Goal: Task Accomplishment & Management: Complete application form

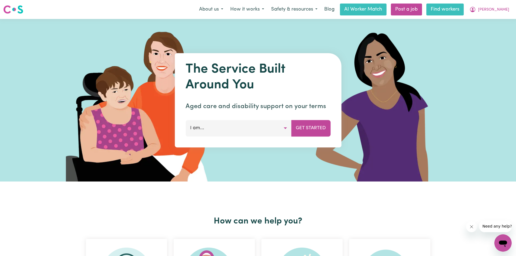
click at [450, 10] on link "Find workers" at bounding box center [445, 10] width 37 height 12
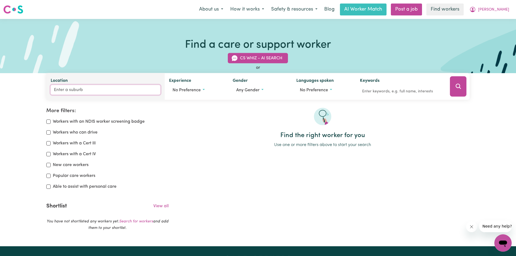
click at [121, 90] on input "Location" at bounding box center [106, 90] width 110 height 10
type input "[PERSON_NAME]"
type input "[PERSON_NAME], [GEOGRAPHIC_DATA], 4053"
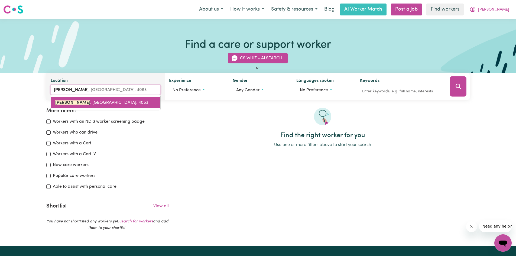
click at [116, 102] on span "[PERSON_NAME] , [GEOGRAPHIC_DATA], 4053" at bounding box center [101, 103] width 93 height 4
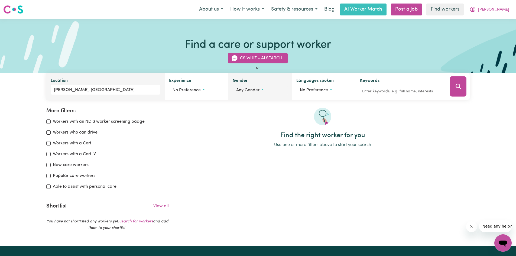
click at [246, 93] on button "Any gender" at bounding box center [260, 90] width 55 height 10
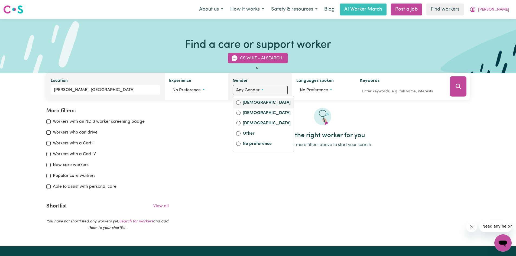
click at [250, 103] on label "[DEMOGRAPHIC_DATA]" at bounding box center [267, 103] width 48 height 8
click at [241, 103] on input "[DEMOGRAPHIC_DATA]" at bounding box center [238, 103] width 4 height 4
radio input "true"
click at [319, 92] on span "No preference" at bounding box center [316, 90] width 28 height 4
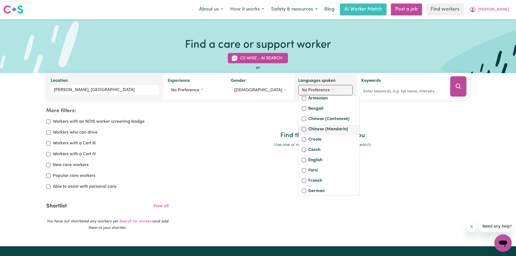
scroll to position [54, 0]
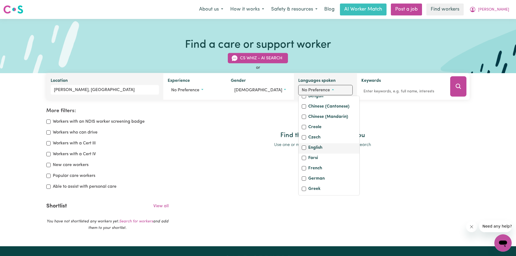
click at [315, 152] on label "English" at bounding box center [315, 148] width 14 height 8
click at [306, 150] on input "English" at bounding box center [304, 148] width 4 height 4
checkbox input "true"
checkbox input "false"
click at [336, 89] on button "English" at bounding box center [325, 90] width 54 height 10
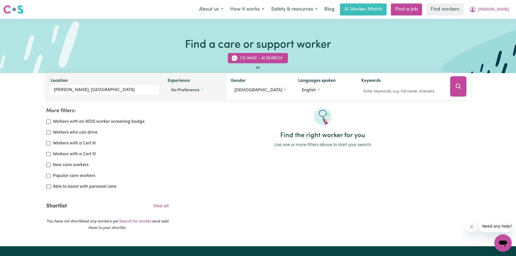
click at [189, 90] on span "No preference" at bounding box center [185, 90] width 28 height 4
click at [456, 91] on button "Search" at bounding box center [458, 86] width 16 height 20
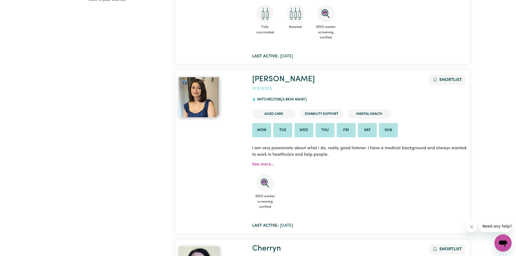
scroll to position [226, 0]
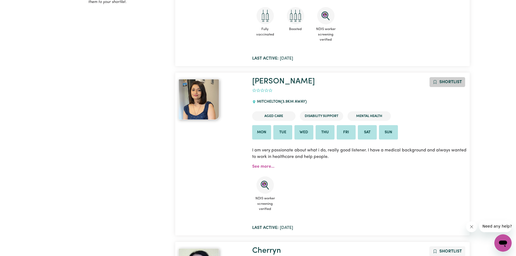
drag, startPoint x: 269, startPoint y: 82, endPoint x: 453, endPoint y: 82, distance: 183.2
click at [453, 82] on span "Shortlist" at bounding box center [451, 82] width 22 height 4
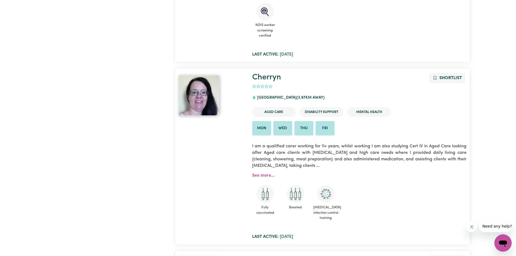
scroll to position [409, 0]
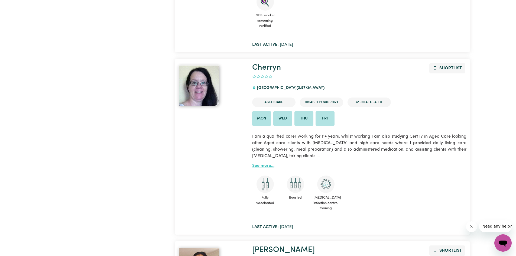
click at [259, 164] on link "See more..." at bounding box center [263, 166] width 22 height 4
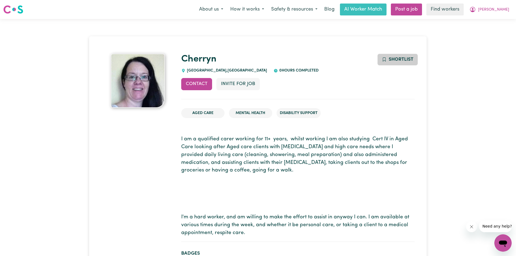
click at [412, 58] on span "Shortlist" at bounding box center [401, 59] width 25 height 5
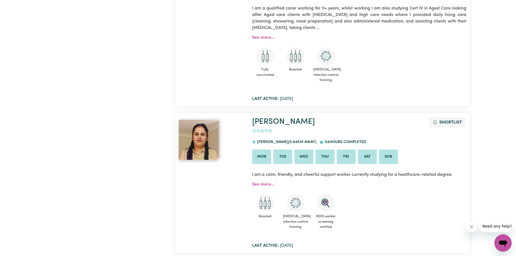
scroll to position [551, 0]
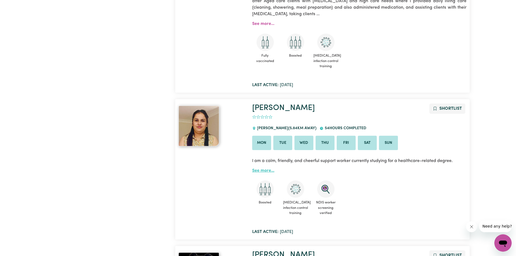
click at [261, 171] on link "See more..." at bounding box center [263, 171] width 22 height 4
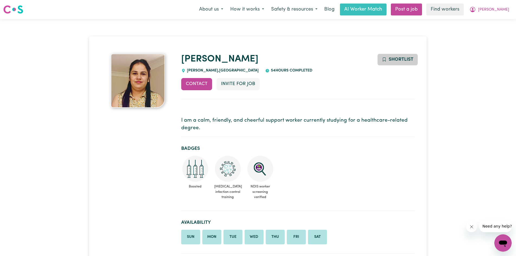
click at [401, 55] on button "Shortlist" at bounding box center [397, 60] width 41 height 12
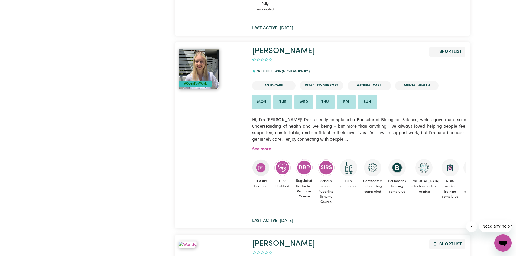
scroll to position [931, 0]
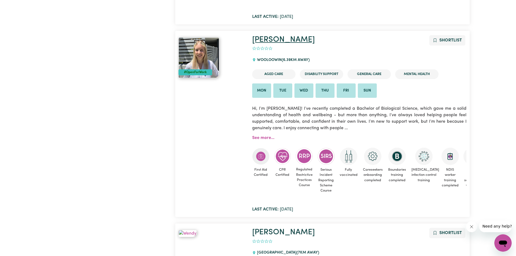
click at [267, 41] on link "[PERSON_NAME]" at bounding box center [283, 40] width 63 height 8
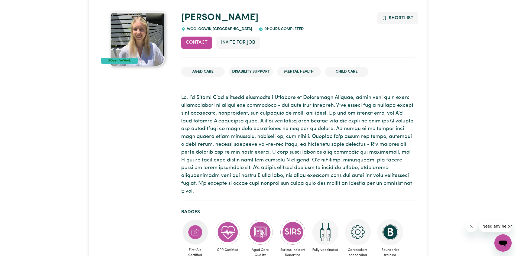
scroll to position [54, 0]
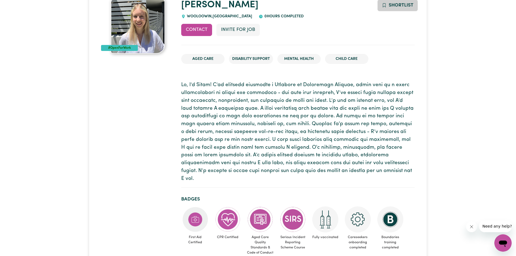
click at [402, 9] on button "Shortlist" at bounding box center [397, 5] width 41 height 12
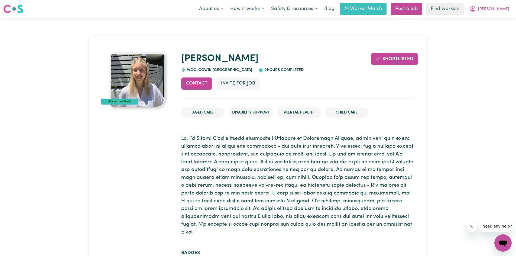
scroll to position [0, 0]
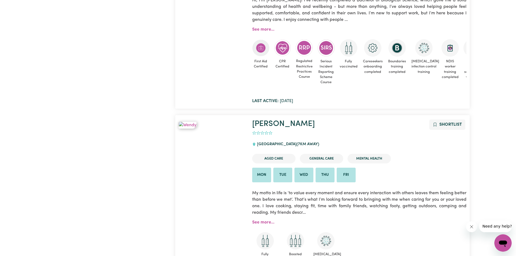
scroll to position [1093, 0]
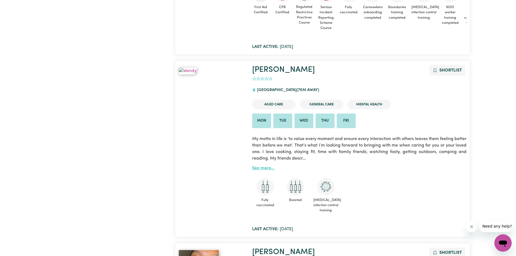
click at [267, 167] on link "See more..." at bounding box center [263, 168] width 22 height 4
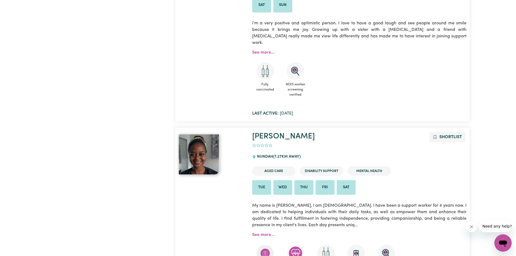
scroll to position [1418, 0]
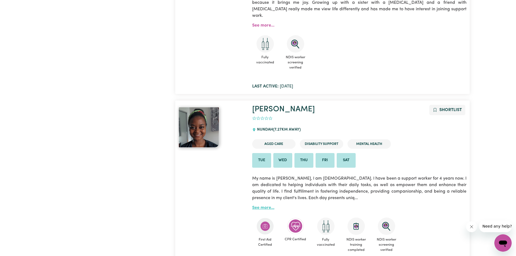
click at [263, 206] on link "See more..." at bounding box center [263, 208] width 22 height 4
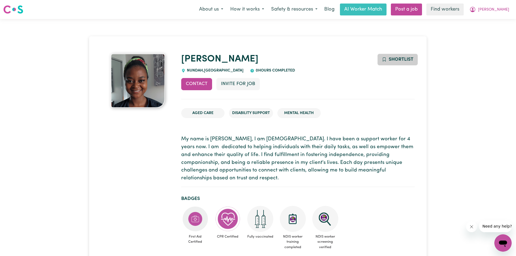
click at [381, 57] on button "Shortlist" at bounding box center [397, 60] width 41 height 12
click at [422, 10] on link "Post a job" at bounding box center [406, 10] width 31 height 12
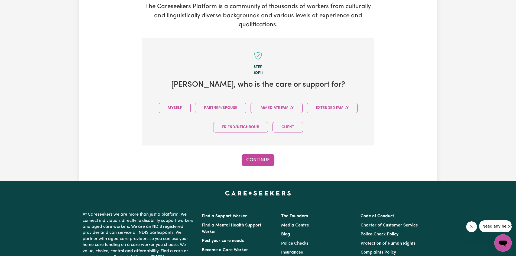
scroll to position [10, 0]
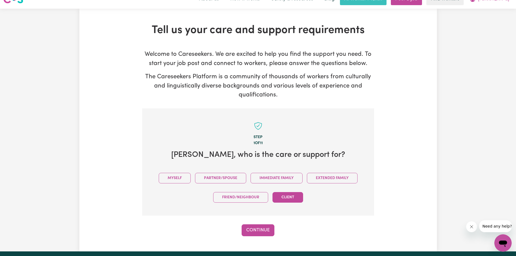
click at [297, 197] on button "Client" at bounding box center [288, 197] width 31 height 11
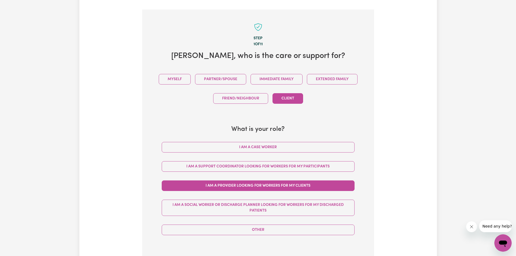
scroll to position [119, 0]
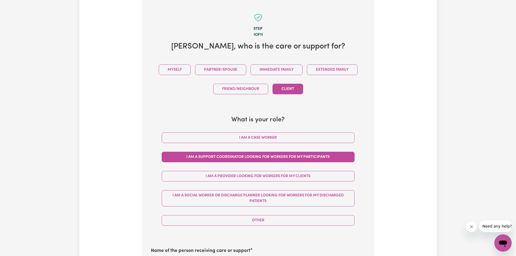
click at [272, 156] on button "I am a Support Coordinator looking for workers for my participants" at bounding box center [258, 157] width 193 height 11
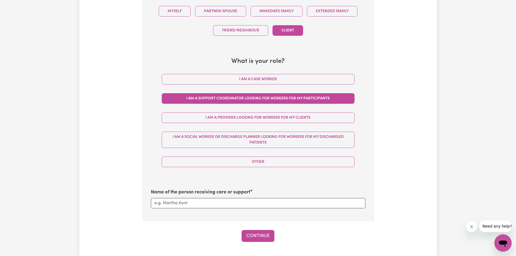
scroll to position [200, 0]
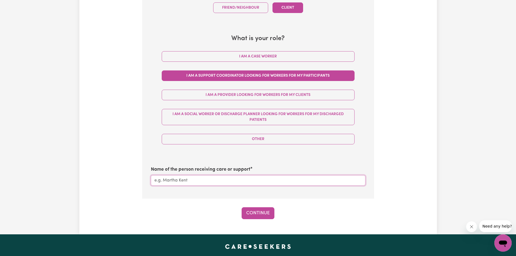
click at [245, 183] on input "Name of the person receiving care or support" at bounding box center [258, 180] width 215 height 10
type input "[PERSON_NAME]"
click at [256, 214] on button "Continue" at bounding box center [258, 213] width 33 height 12
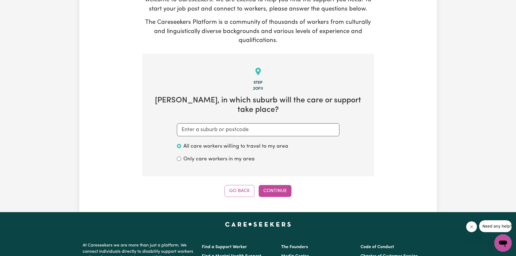
scroll to position [64, 0]
click at [208, 124] on input "text" at bounding box center [258, 130] width 163 height 13
paste input "[PERSON_NAME]"
type input "[PERSON_NAME]"
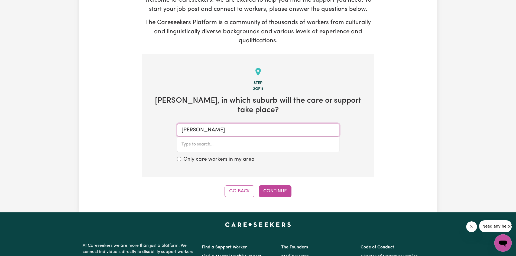
type input "[PERSON_NAME], [GEOGRAPHIC_DATA], 4053"
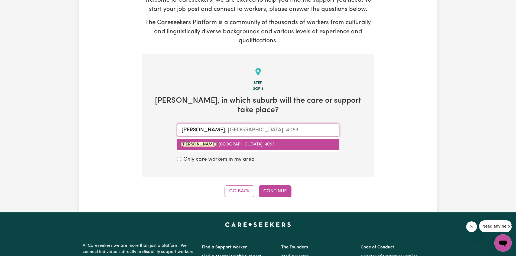
click at [227, 142] on span "[PERSON_NAME] , [GEOGRAPHIC_DATA], 4053" at bounding box center [228, 144] width 93 height 4
type input "[PERSON_NAME], [GEOGRAPHIC_DATA], 4053"
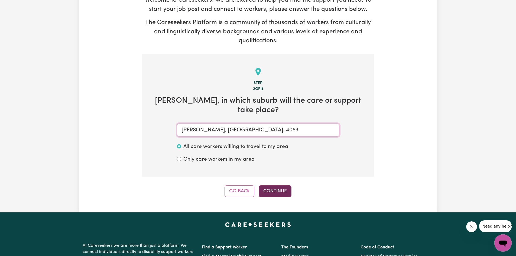
type input "[PERSON_NAME], [GEOGRAPHIC_DATA], 4053"
click at [276, 185] on button "Continue" at bounding box center [275, 191] width 33 height 12
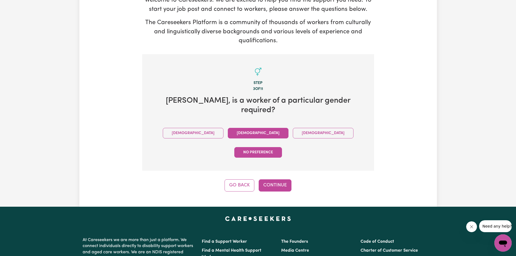
click at [228, 128] on button "[DEMOGRAPHIC_DATA]" at bounding box center [258, 133] width 61 height 11
click at [281, 179] on button "Continue" at bounding box center [275, 185] width 33 height 12
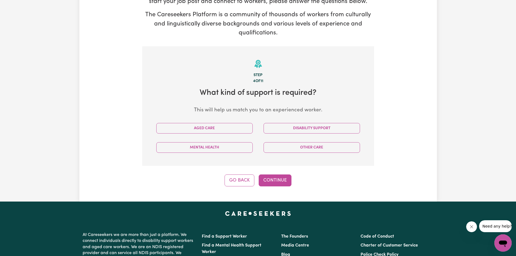
scroll to position [64, 0]
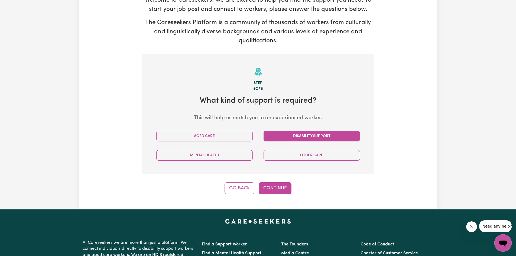
click at [299, 134] on button "Disability Support" at bounding box center [312, 136] width 96 height 11
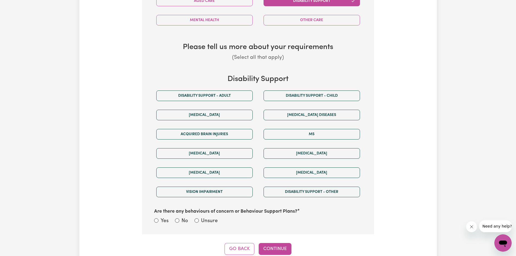
scroll to position [200, 0]
click at [215, 150] on button "[MEDICAL_DATA]" at bounding box center [204, 153] width 96 height 11
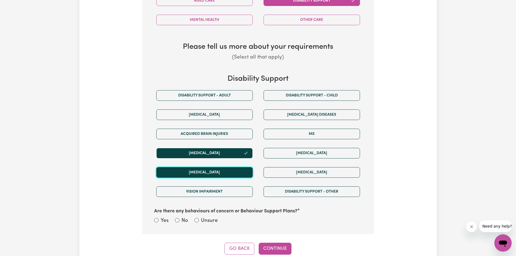
click at [231, 170] on button "[MEDICAL_DATA]" at bounding box center [204, 172] width 96 height 11
click at [156, 220] on input "Yes" at bounding box center [156, 220] width 4 height 4
radio input "true"
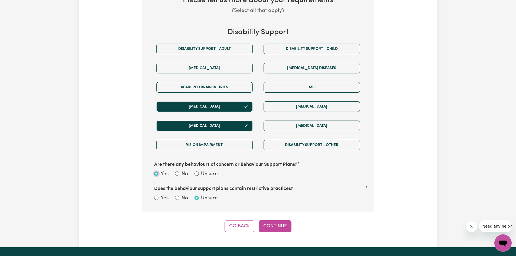
scroll to position [254, 0]
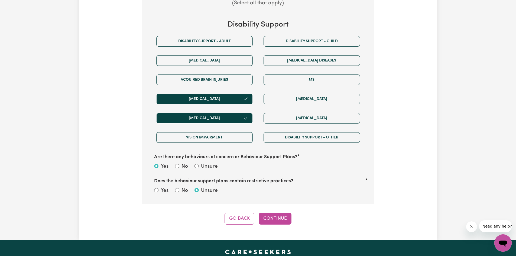
click at [110, 179] on div "Tell us your care and support requirements Welcome to Careseekers. We are excit…" at bounding box center [258, 2] width 358 height 445
click at [159, 191] on div "Yes" at bounding box center [161, 191] width 14 height 8
click at [157, 190] on input "Yes" at bounding box center [156, 190] width 4 height 4
radio input "true"
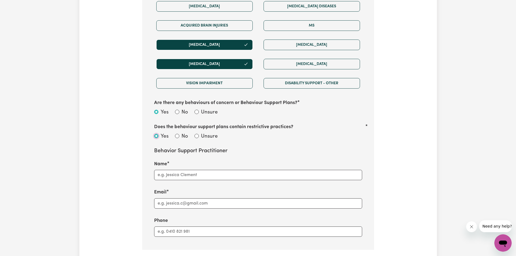
scroll to position [335, 0]
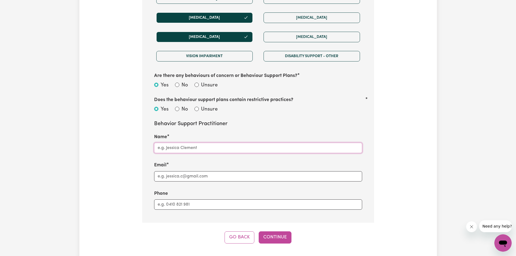
click at [196, 149] on input "Name" at bounding box center [258, 148] width 208 height 10
type input "[PERSON_NAME]"
paste input "[PERSON_NAME][EMAIL_ADDRESS][PERSON_NAME][DOMAIN_NAME]"
type input "[PERSON_NAME][EMAIL_ADDRESS][PERSON_NAME][DOMAIN_NAME]"
click at [196, 192] on div "Phone" at bounding box center [258, 200] width 215 height 20
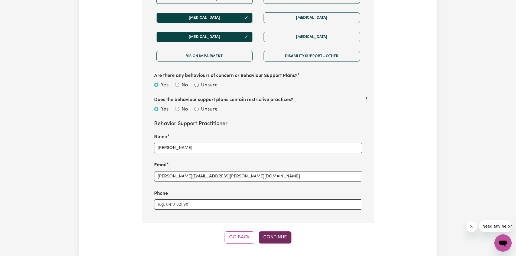
click at [271, 236] on button "Continue" at bounding box center [275, 237] width 33 height 12
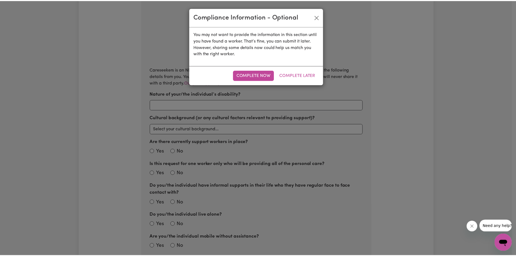
scroll to position [119, 0]
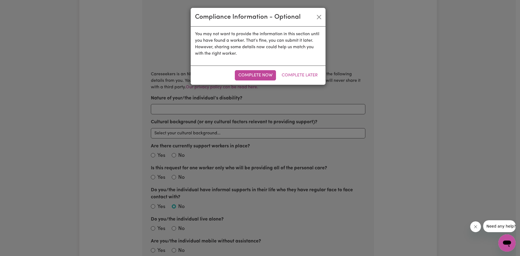
radio input "true"
click at [252, 75] on button "Complete Now" at bounding box center [255, 75] width 41 height 10
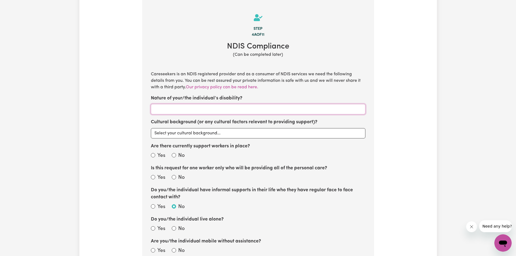
click at [240, 108] on input "Nature of your/the individual’s disability?" at bounding box center [258, 109] width 215 height 10
drag, startPoint x: 236, startPoint y: 98, endPoint x: 151, endPoint y: 100, distance: 84.8
click at [151, 100] on div "Nature of your/the individual’s disability?" at bounding box center [258, 105] width 215 height 20
copy label "Nature of your/the individual’s disability?"
click at [177, 111] on input "Nature of your/the individual’s disability?" at bounding box center [258, 109] width 215 height 10
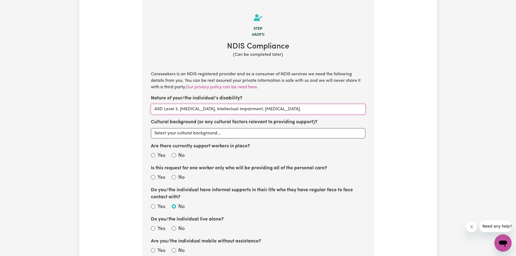
type input "ASD Level 3, [MEDICAL_DATA], Intellectual Impairment, [MEDICAL_DATA]."
click at [155, 123] on label "Cultural background (or any cultural factors relevant to providing support)?" at bounding box center [234, 122] width 167 height 7
click at [155, 128] on select "Select your cultural background... [DEMOGRAPHIC_DATA] [DEMOGRAPHIC_DATA] Austra…" at bounding box center [258, 133] width 215 height 10
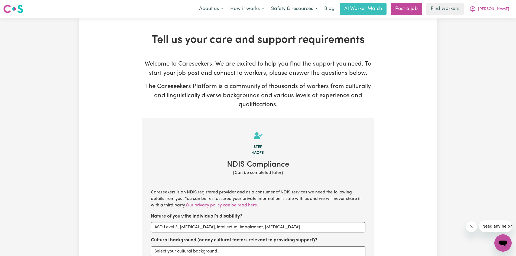
scroll to position [0, 0]
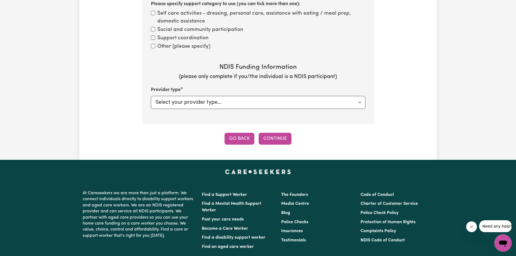
click at [237, 136] on button "Go Back" at bounding box center [240, 139] width 30 height 12
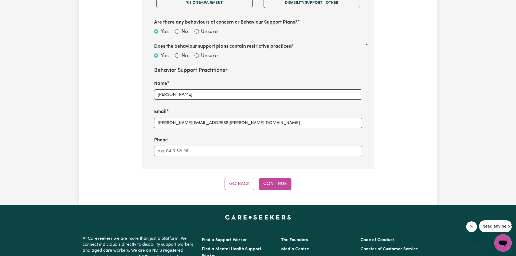
scroll to position [363, 0]
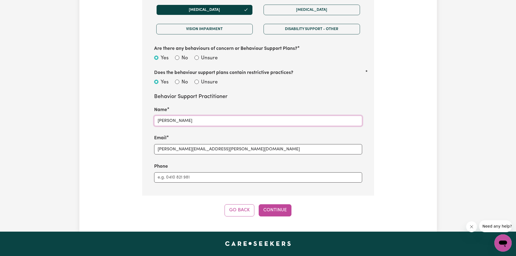
drag, startPoint x: 198, startPoint y: 120, endPoint x: 139, endPoint y: 120, distance: 59.1
click at [216, 124] on input "[PERSON_NAME]" at bounding box center [258, 121] width 208 height 10
drag, startPoint x: 151, startPoint y: 122, endPoint x: 138, endPoint y: 121, distance: 13.3
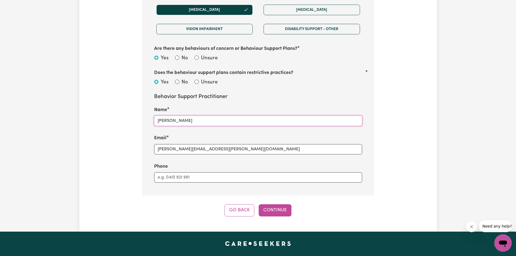
type input "[PERSON_NAME]"
drag, startPoint x: 280, startPoint y: 153, endPoint x: 137, endPoint y: 152, distance: 142.5
type input "[PERSON_NAME][EMAIL_ADDRESS][DOMAIN_NAME]"
click at [179, 82] on input "No" at bounding box center [177, 82] width 4 height 4
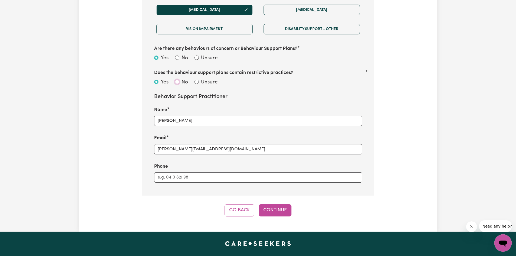
radio input "true"
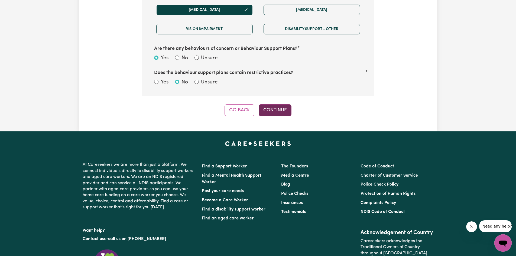
click at [281, 111] on button "Continue" at bounding box center [275, 110] width 33 height 12
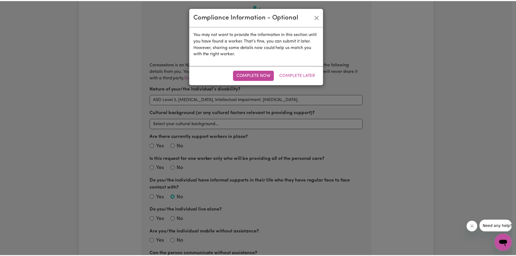
scroll to position [119, 0]
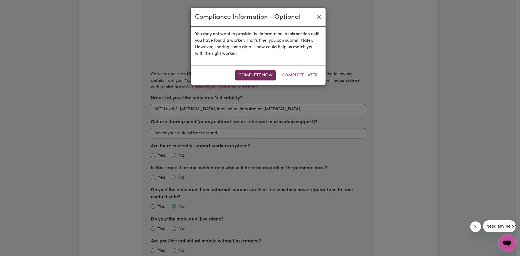
click at [256, 73] on button "Complete Now" at bounding box center [255, 75] width 41 height 10
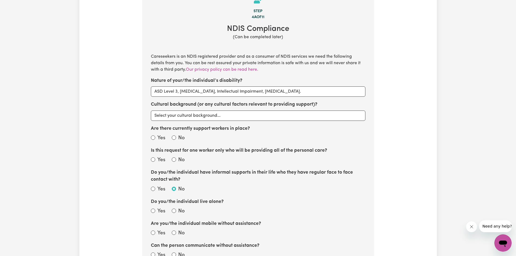
scroll to position [146, 0]
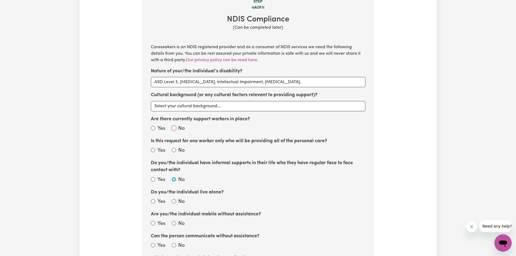
click at [174, 128] on input "No" at bounding box center [174, 128] width 4 height 4
radio input "true"
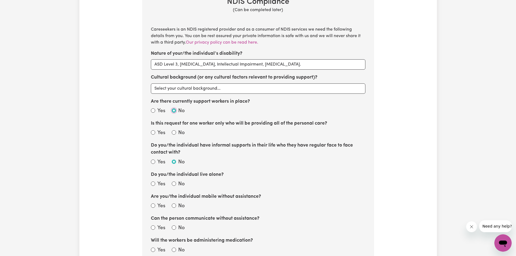
scroll to position [173, 0]
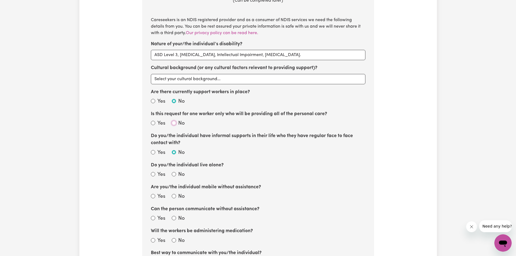
click at [176, 123] on input "No" at bounding box center [174, 123] width 4 height 4
radio input "true"
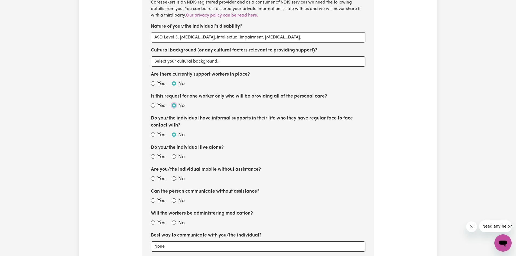
scroll to position [200, 0]
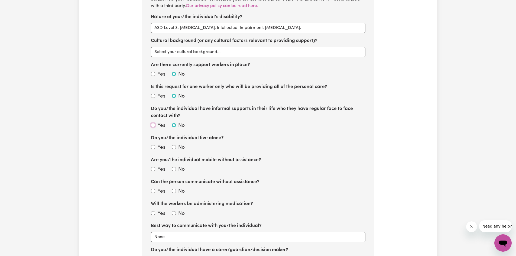
click at [154, 126] on input "Yes" at bounding box center [153, 125] width 4 height 4
radio input "true"
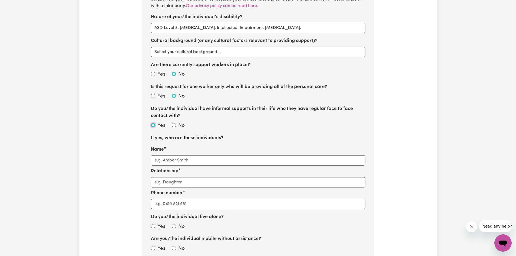
scroll to position [227, 0]
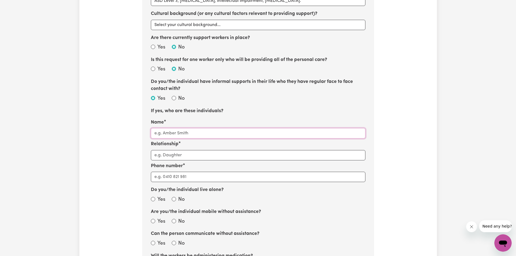
click at [175, 135] on input "Name" at bounding box center [258, 133] width 215 height 10
type input "[PERSON_NAME]"
click at [180, 151] on input "Relationship" at bounding box center [258, 155] width 215 height 10
type input "Mother"
click at [182, 176] on input "Phone number" at bounding box center [258, 177] width 215 height 10
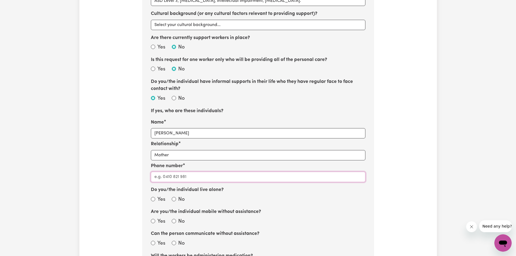
paste input "0478434094"
type input "0478434094"
click at [130, 196] on div "Tell us your care and support requirements Welcome to Careseekers. We are excit…" at bounding box center [258, 200] width 358 height 786
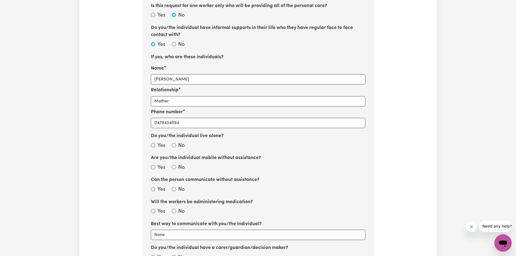
scroll to position [281, 0]
click at [161, 168] on label "Yes" at bounding box center [161, 168] width 8 height 8
click at [155, 168] on input "Yes" at bounding box center [153, 167] width 4 height 4
radio input "true"
click at [175, 147] on div "No" at bounding box center [178, 146] width 13 height 8
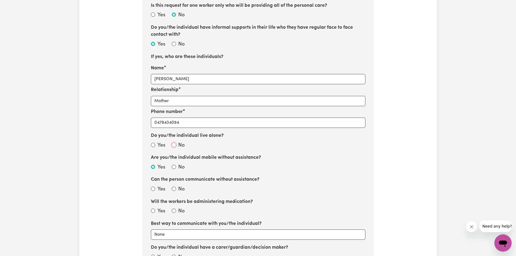
click at [175, 146] on input "No" at bounding box center [174, 145] width 4 height 4
radio input "true"
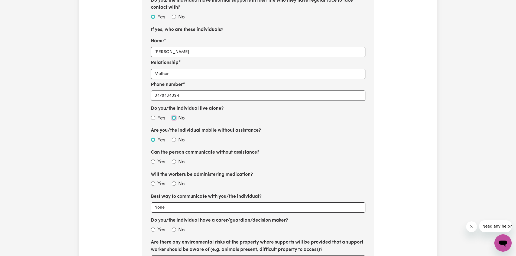
scroll to position [335, 0]
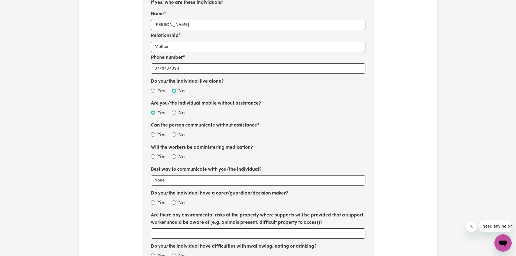
click at [159, 137] on label "Yes" at bounding box center [161, 135] width 8 height 8
click at [155, 137] on input "Yes" at bounding box center [153, 135] width 4 height 4
radio input "true"
click at [190, 182] on select "None Email Call Text Through representative" at bounding box center [258, 180] width 215 height 10
select select "email"
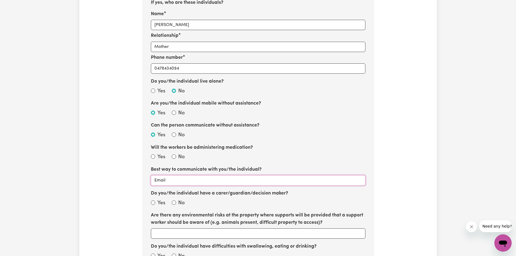
click at [151, 175] on select "None Email Call Text Through representative" at bounding box center [258, 180] width 215 height 10
click at [159, 203] on label "Yes" at bounding box center [161, 203] width 8 height 8
click at [155, 203] on input "Yes" at bounding box center [153, 203] width 4 height 4
radio input "true"
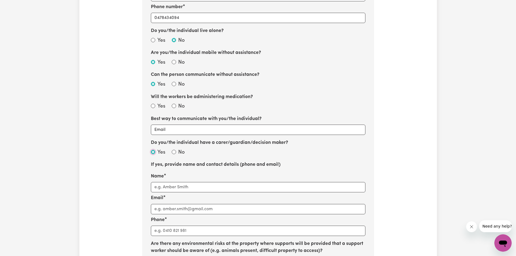
scroll to position [390, 0]
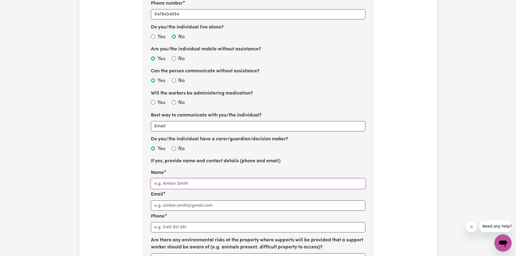
click at [175, 186] on input "Name" at bounding box center [258, 184] width 215 height 10
type input "[PERSON_NAME]"
click at [179, 224] on input "Phone" at bounding box center [258, 227] width 215 height 10
drag, startPoint x: 189, startPoint y: 18, endPoint x: 144, endPoint y: 17, distance: 45.3
click at [144, 17] on section "Step 4a of 11 NDIS Compliance (Can be completed later) Careseekers is an NDIS r…" at bounding box center [258, 109] width 232 height 760
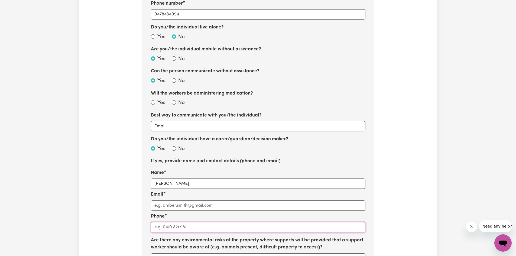
click at [206, 226] on input "Phone" at bounding box center [258, 227] width 215 height 10
paste input "0478434094"
type input "0478434094"
click at [167, 206] on input "Email" at bounding box center [258, 206] width 215 height 10
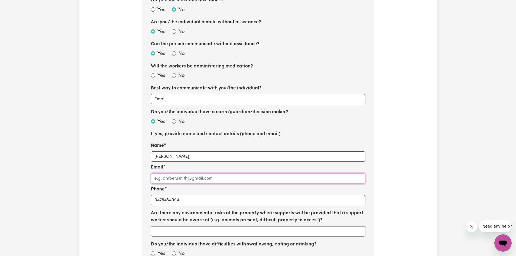
click at [205, 179] on input "Email" at bounding box center [258, 178] width 215 height 10
paste input "[EMAIL_ADDRESS][DOMAIN_NAME]"
type input "[EMAIL_ADDRESS][DOMAIN_NAME]"
click at [125, 186] on div "Tell us your care and support requirements Welcome to Careseekers. We are excit…" at bounding box center [258, 49] width 358 height 865
click at [173, 76] on input "No" at bounding box center [174, 75] width 4 height 4
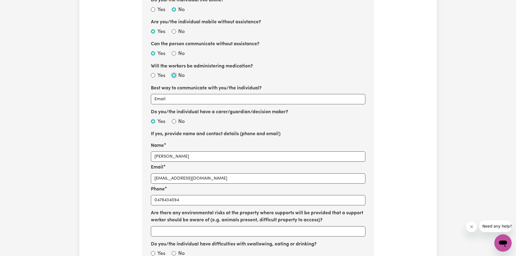
radio input "true"
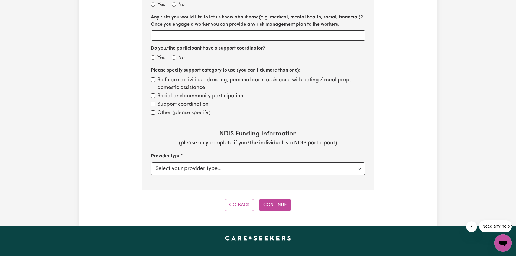
scroll to position [715, 0]
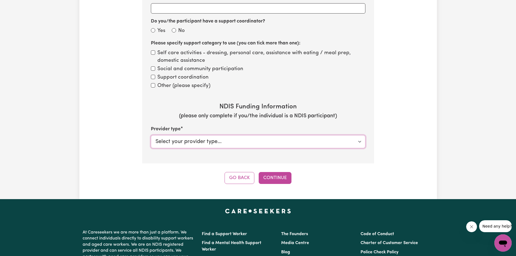
click at [211, 145] on select "Select your provider type... Privately NDIS Funding Plan Managed NDIS Funding S…" at bounding box center [258, 141] width 215 height 13
click at [185, 141] on select "Select your provider type... Privately NDIS Funding Plan Managed NDIS Funding S…" at bounding box center [258, 141] width 215 height 13
select select "NDIS_FUNDING_PLAN_MANAGED"
click at [151, 135] on select "Select your provider type... Privately NDIS Funding Plan Managed NDIS Funding S…" at bounding box center [258, 141] width 215 height 13
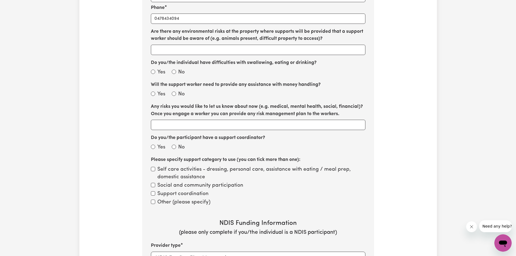
scroll to position [606, 0]
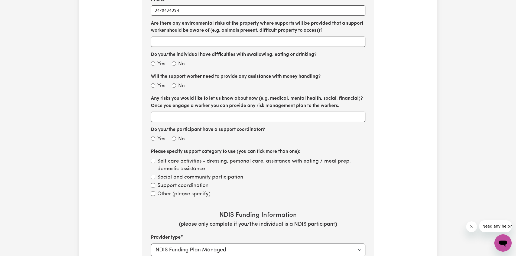
click at [160, 139] on label "Yes" at bounding box center [161, 139] width 8 height 8
click at [155, 139] on input "Yes" at bounding box center [153, 139] width 4 height 4
radio input "true"
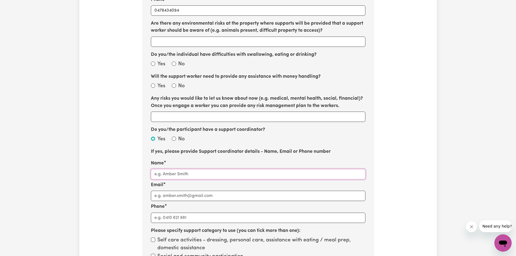
click at [173, 176] on input "Name" at bounding box center [258, 174] width 215 height 10
type input "[PERSON_NAME]"
type input "[EMAIL_ADDRESS][DOMAIN_NAME]"
type input "0452512466"
select select "null"
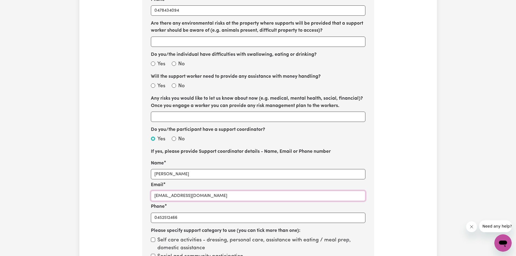
drag, startPoint x: 166, startPoint y: 196, endPoint x: 146, endPoint y: 196, distance: 20.3
type input "[EMAIL_ADDRESS][DOMAIN_NAME]"
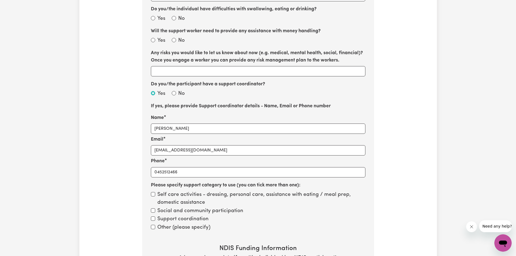
scroll to position [661, 0]
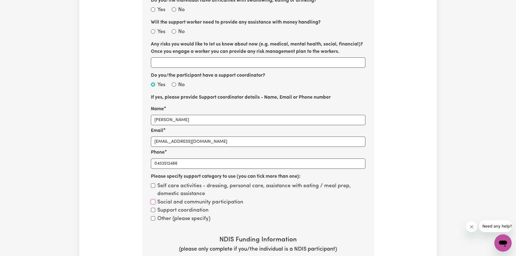
click at [154, 202] on input "Social and community participation" at bounding box center [153, 202] width 4 height 4
checkbox input "true"
click at [155, 186] on input "Self care activities - dressing, personal care, assistance with eating / meal p…" at bounding box center [153, 185] width 4 height 4
checkbox input "true"
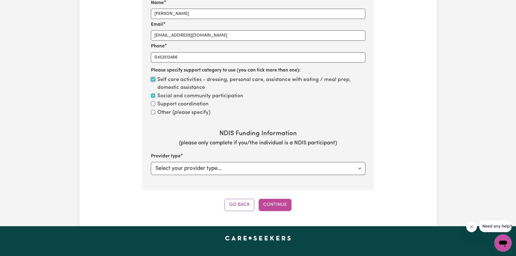
scroll to position [769, 0]
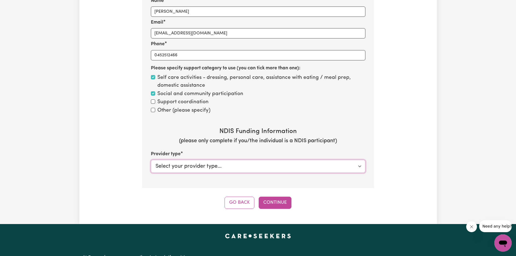
click at [181, 170] on select "Select your provider type... Privately NDIS Funding Plan Managed NDIS Funding S…" at bounding box center [258, 166] width 215 height 13
select select "NDIS_FUNDING_PLAN_MANAGED"
click at [151, 160] on select "Select your provider type... Privately NDIS Funding Plan Managed NDIS Funding S…" at bounding box center [258, 166] width 215 height 13
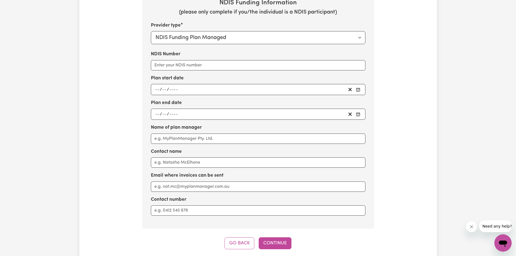
scroll to position [905, 0]
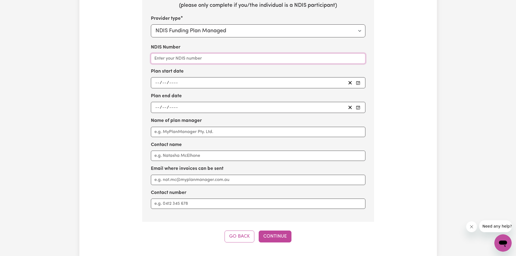
click at [172, 56] on input "NDIS Number" at bounding box center [258, 58] width 215 height 10
paste input "431032002"
type input "431032002"
click at [153, 82] on div "/ /" at bounding box center [258, 82] width 215 height 11
click at [154, 82] on div "/ /" at bounding box center [250, 82] width 192 height 7
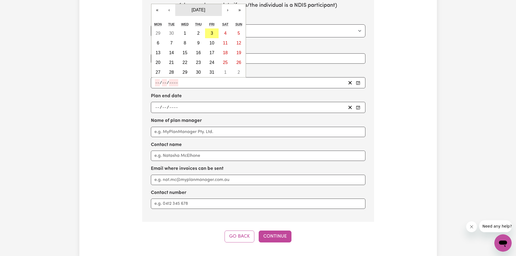
click at [205, 9] on span "[DATE]" at bounding box center [199, 10] width 14 height 5
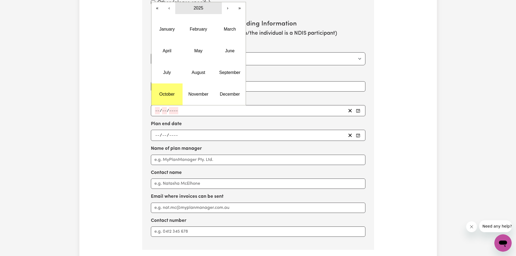
scroll to position [850, 0]
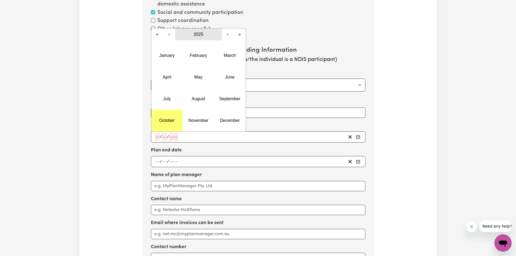
click at [202, 36] on span "2025" at bounding box center [199, 34] width 10 height 5
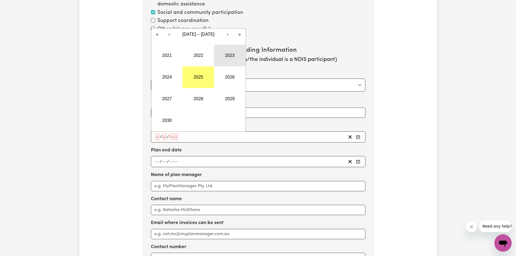
click at [228, 59] on button "2023" at bounding box center [229, 56] width 31 height 22
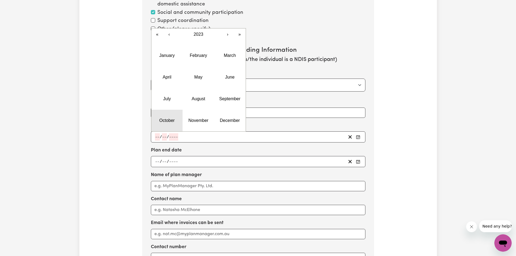
click at [170, 118] on button "October" at bounding box center [166, 121] width 31 height 22
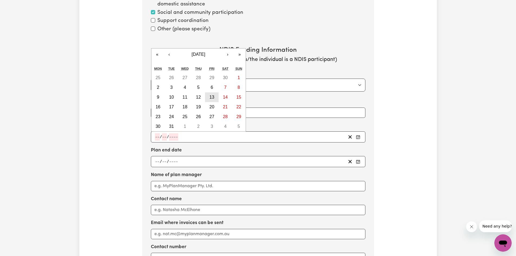
click at [211, 98] on abbr "13" at bounding box center [211, 97] width 5 height 5
type input "[DATE]"
type input "13"
type input "10"
type input "2023"
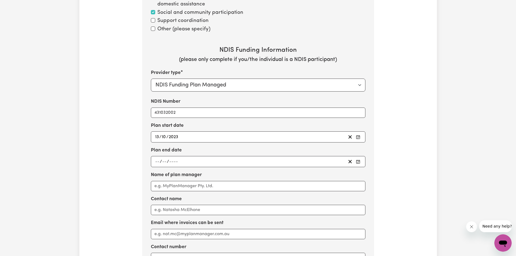
click at [168, 161] on span "/" at bounding box center [168, 161] width 2 height 5
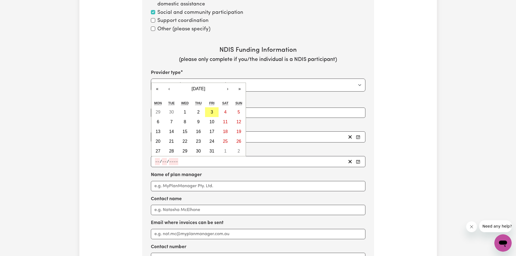
click at [170, 161] on input "number" at bounding box center [173, 161] width 9 height 7
click at [160, 133] on abbr "13" at bounding box center [158, 131] width 5 height 5
type input "[DATE]"
type input "13"
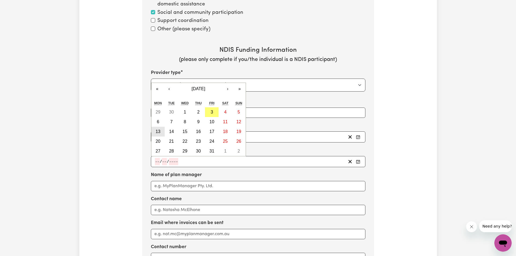
type input "10"
type input "2025"
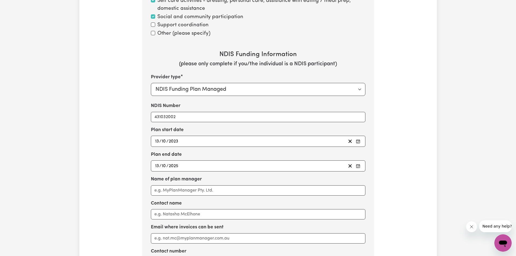
scroll to position [905, 0]
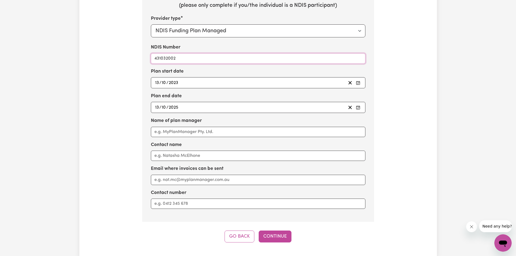
drag, startPoint x: 160, startPoint y: 58, endPoint x: 142, endPoint y: 58, distance: 18.4
click at [275, 233] on button "Continue" at bounding box center [275, 237] width 33 height 12
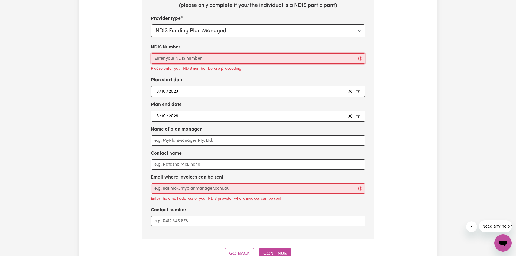
click at [178, 62] on input "NDIS Number" at bounding box center [258, 58] width 215 height 10
paste input "431032002"
type input "431032002"
drag, startPoint x: 165, startPoint y: 189, endPoint x: 165, endPoint y: 186, distance: 2.7
click at [165, 189] on input "Email where invoices can be sent" at bounding box center [258, 188] width 215 height 10
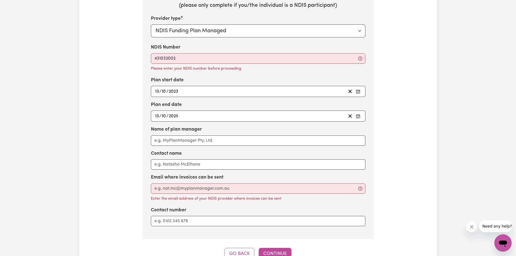
click at [195, 189] on input "Email where invoices can be sent" at bounding box center [258, 188] width 215 height 10
paste input "[EMAIL_ADDRESS][DOMAIN_NAME]"
type input "[EMAIL_ADDRESS][DOMAIN_NAME]"
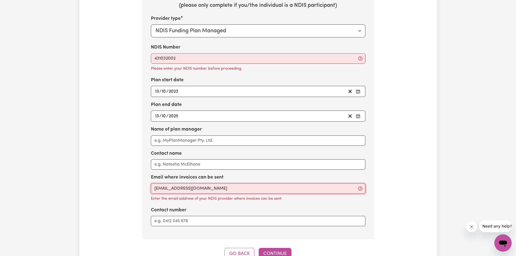
click at [155, 189] on input "[EMAIL_ADDRESS][DOMAIN_NAME]" at bounding box center [258, 188] width 215 height 10
click at [271, 247] on button "Continue" at bounding box center [275, 254] width 33 height 12
